Goal: Information Seeking & Learning: Check status

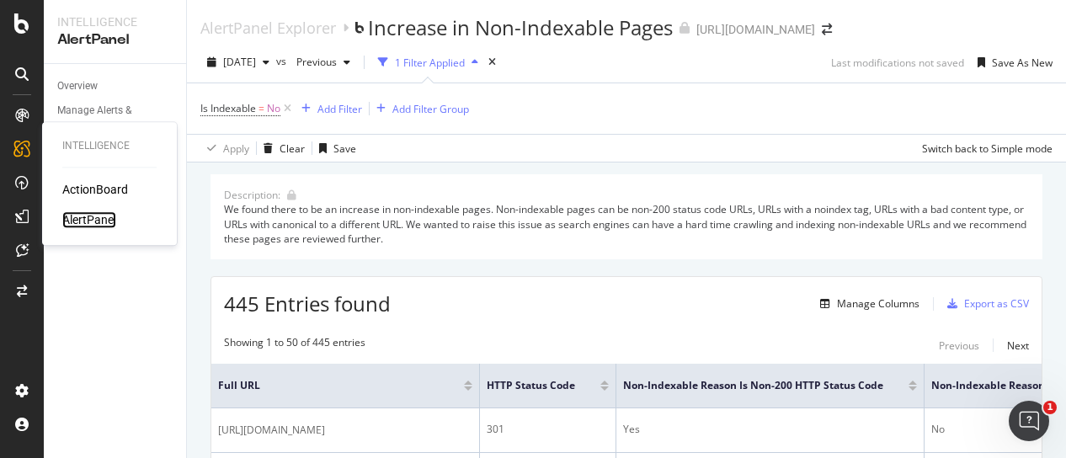
click at [106, 216] on div "AlertPanel" at bounding box center [89, 219] width 54 height 17
